Goal: Task Accomplishment & Management: Manage account settings

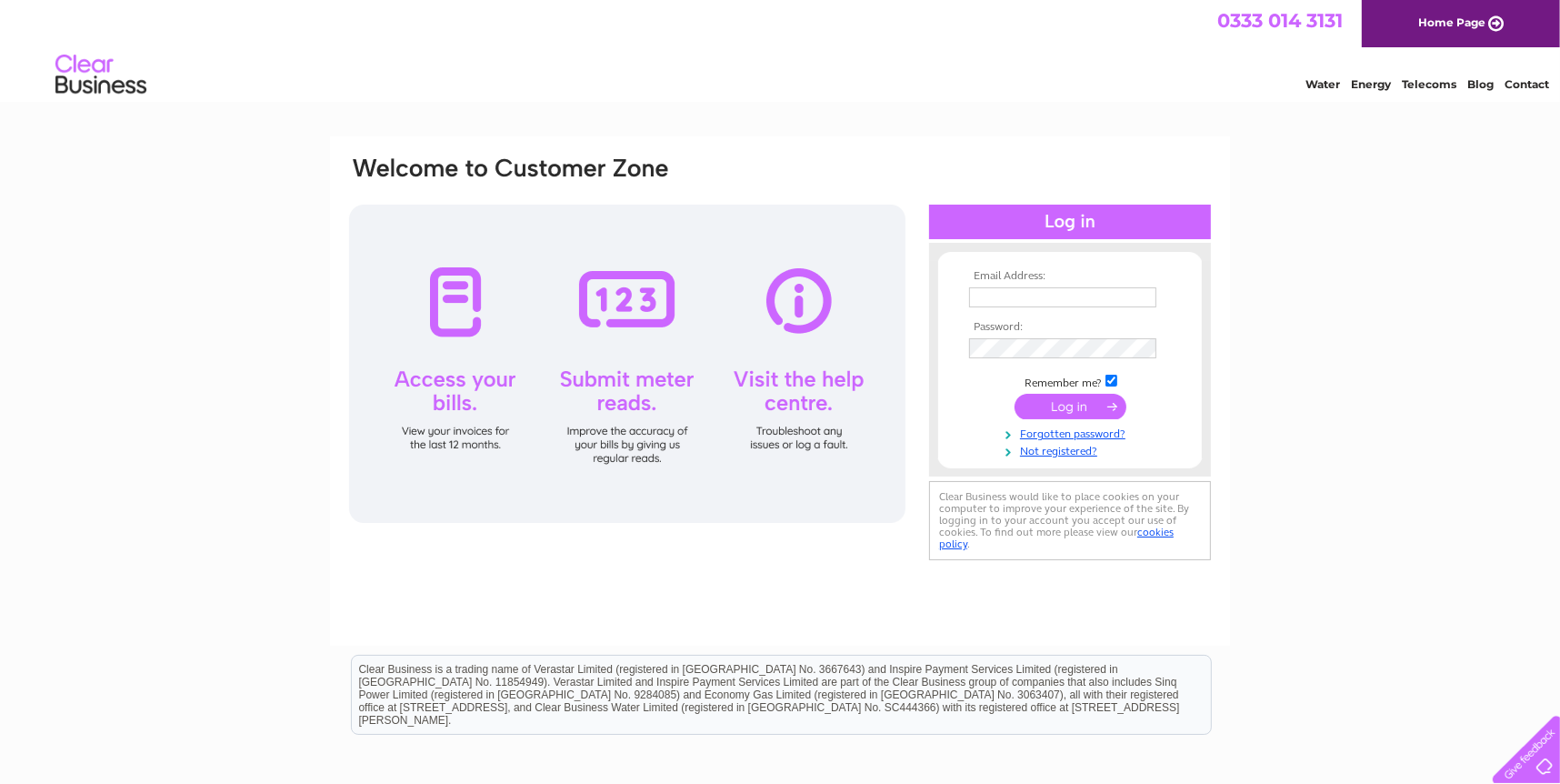
type input "lvsgarageservices@yahoo.co.uk"
click at [1112, 404] on input "submit" at bounding box center [1070, 407] width 111 height 26
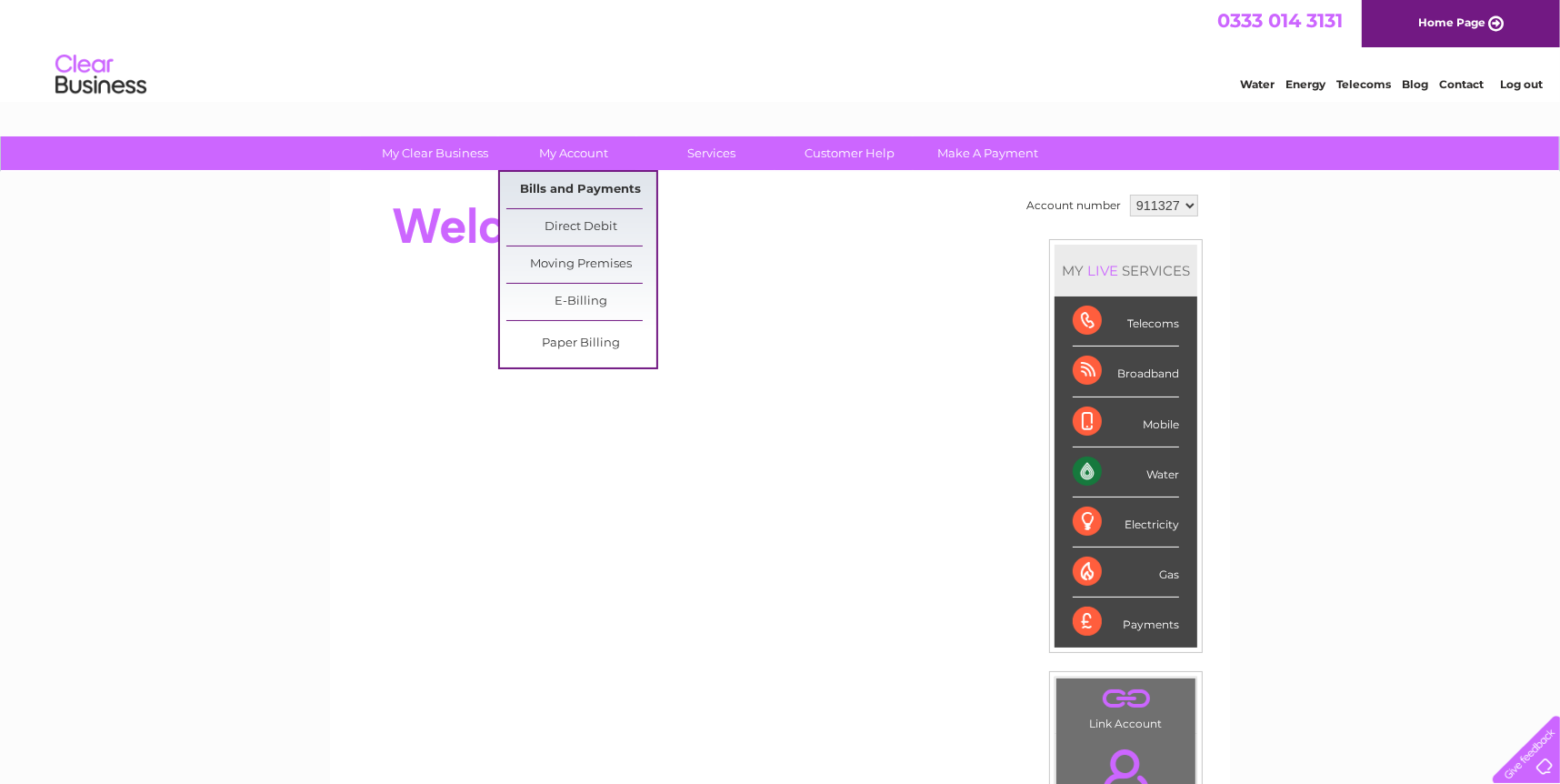
click at [560, 185] on link "Bills and Payments" at bounding box center [581, 190] width 150 height 37
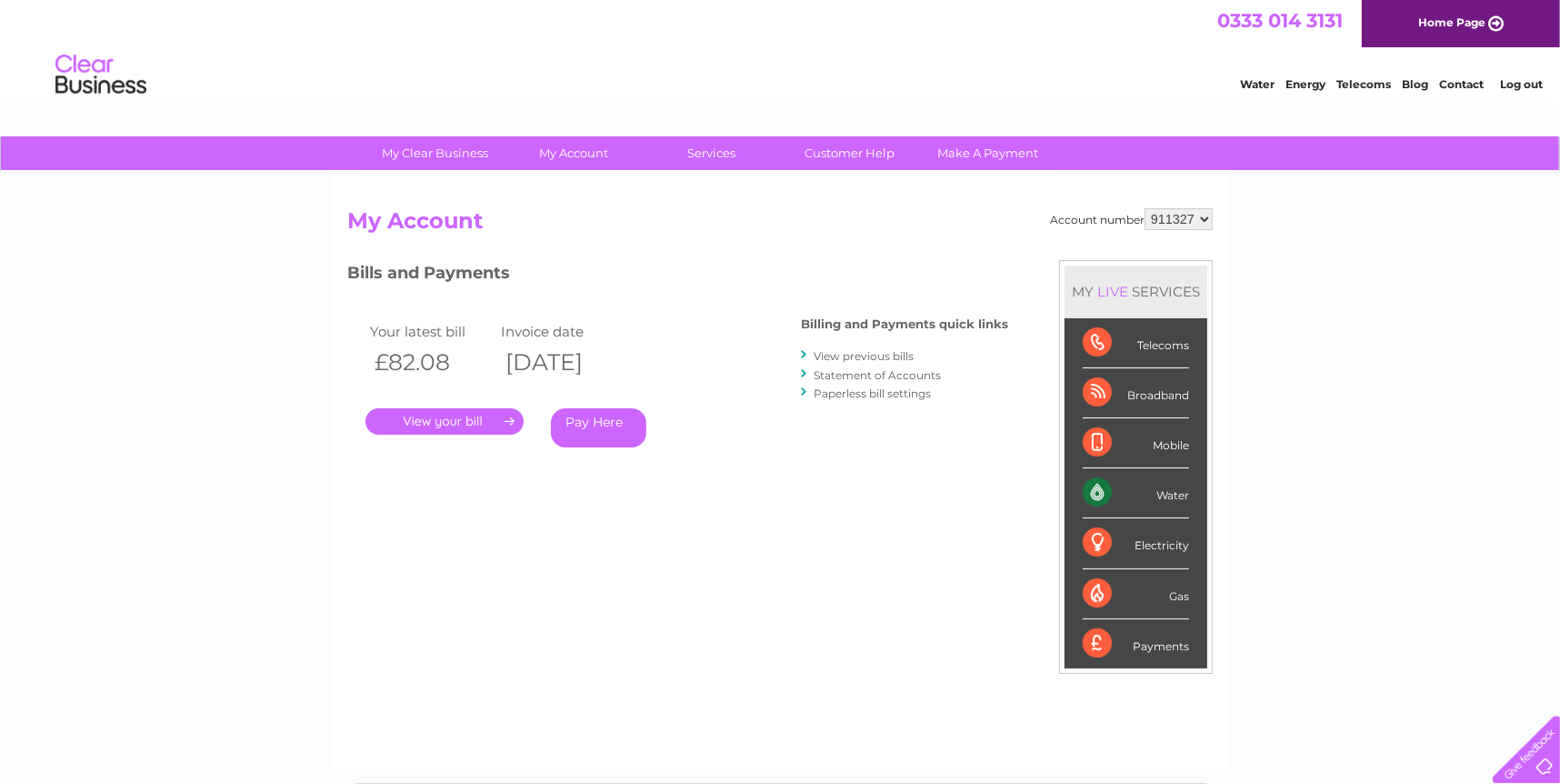
click at [487, 412] on link "." at bounding box center [444, 421] width 158 height 26
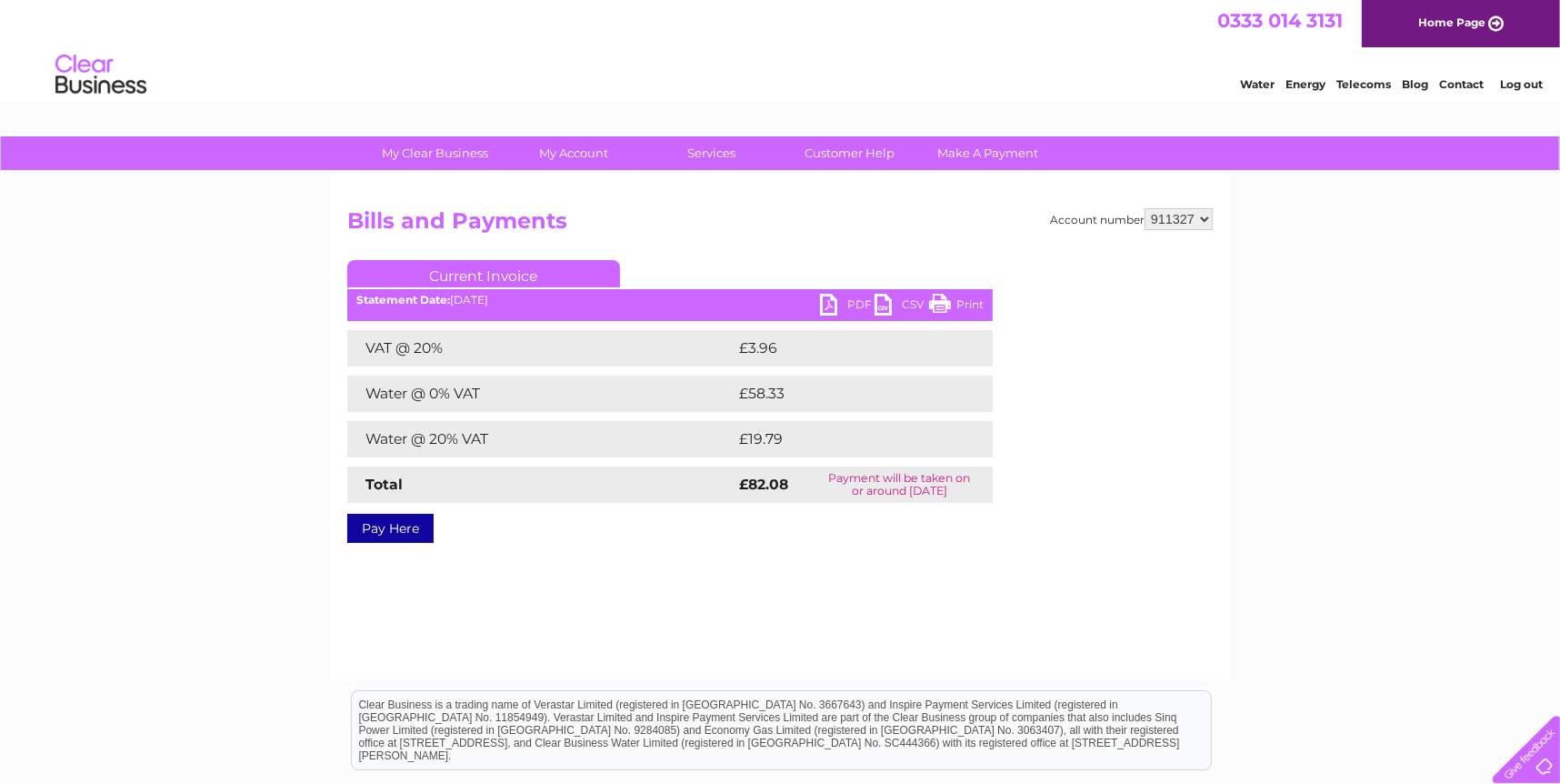
click at [977, 308] on link "Print" at bounding box center [957, 306] width 55 height 26
click at [845, 302] on link "PDF" at bounding box center [847, 306] width 55 height 26
